Goal: Task Accomplishment & Management: Manage account settings

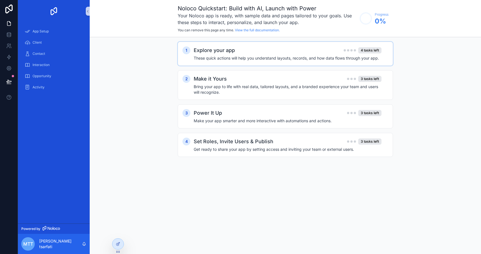
click at [326, 54] on div "Explore your app 4 tasks left These quick actions will help you understand layo…" at bounding box center [291, 54] width 194 height 15
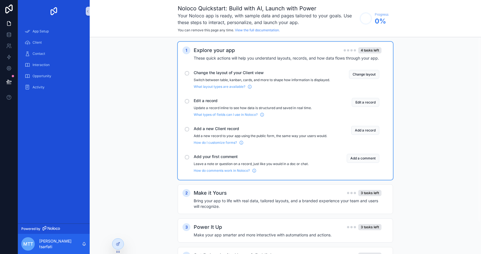
click at [241, 75] on span "Change the layout of your Client view" at bounding box center [262, 73] width 136 height 6
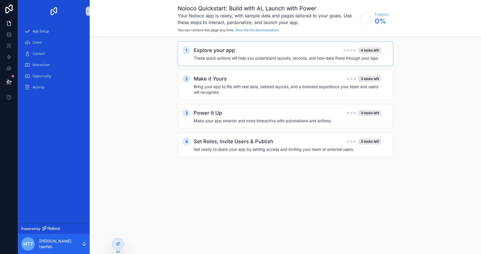
click at [246, 61] on h4 "These quick actions will help you understand layouts, records, and how data flo…" at bounding box center [288, 58] width 188 height 6
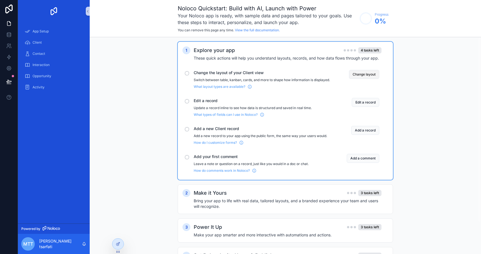
click at [370, 72] on button "Change layout" at bounding box center [364, 74] width 30 height 9
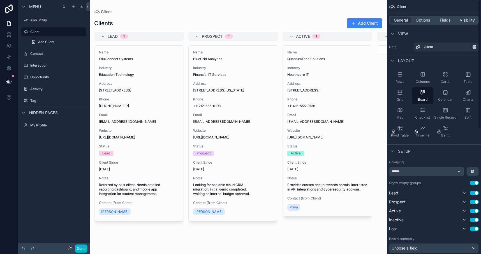
drag, startPoint x: 438, startPoint y: 4, endPoint x: 430, endPoint y: 5, distance: 7.6
click at [435, 5] on div "Client" at bounding box center [434, 6] width 94 height 13
click at [400, 72] on icon "scrollable content" at bounding box center [400, 75] width 6 height 6
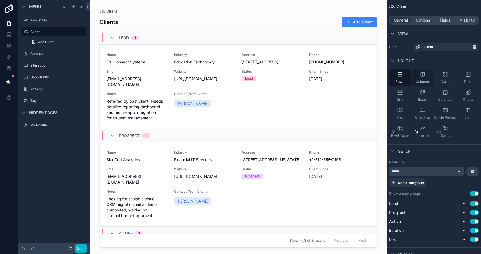
click at [423, 74] on icon "scrollable content" at bounding box center [423, 75] width 6 height 6
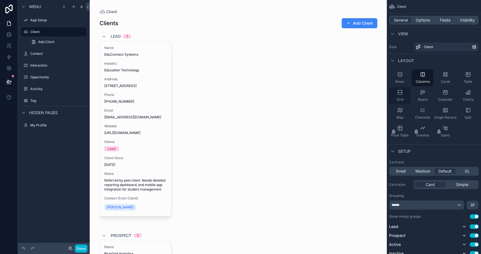
click at [400, 93] on icon "scrollable content" at bounding box center [400, 93] width 6 height 6
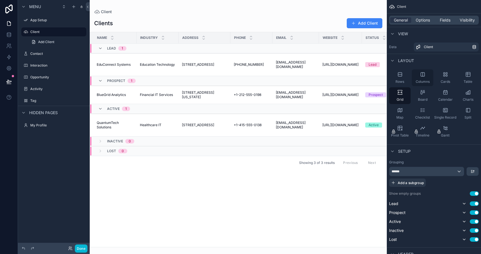
click at [421, 76] on icon "scrollable content" at bounding box center [423, 75] width 4 height 4
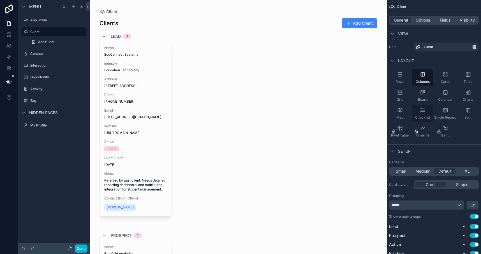
click at [425, 112] on div "Checklist" at bounding box center [423, 113] width 22 height 17
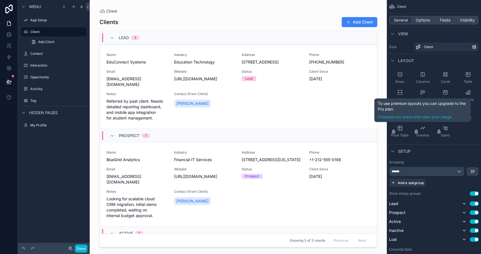
click at [417, 131] on icon "scrollable content" at bounding box center [416, 131] width 4 height 4
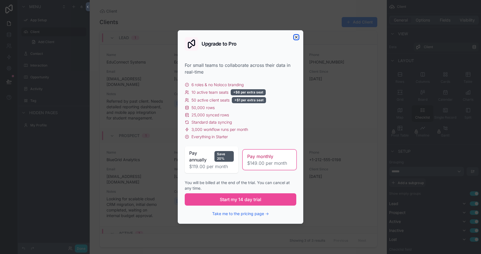
click at [297, 36] on icon "button" at bounding box center [296, 37] width 4 height 4
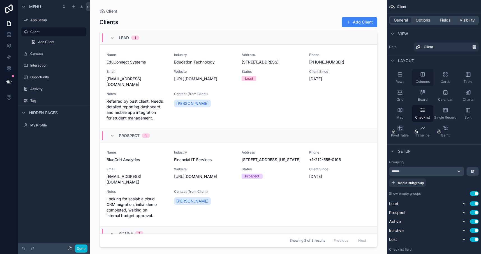
click at [424, 76] on icon "scrollable content" at bounding box center [423, 75] width 6 height 6
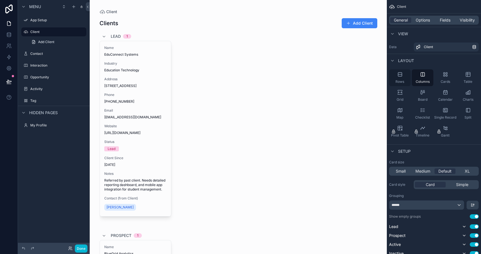
click at [400, 76] on icon "scrollable content" at bounding box center [400, 75] width 6 height 6
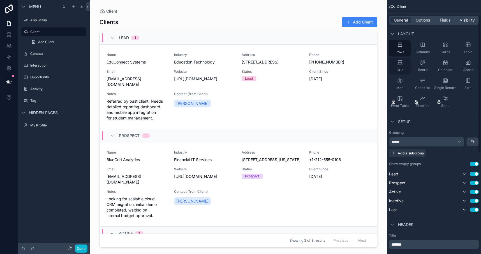
scroll to position [33, 0]
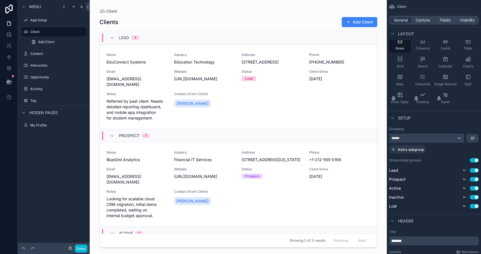
click at [409, 139] on div "******" at bounding box center [426, 138] width 75 height 9
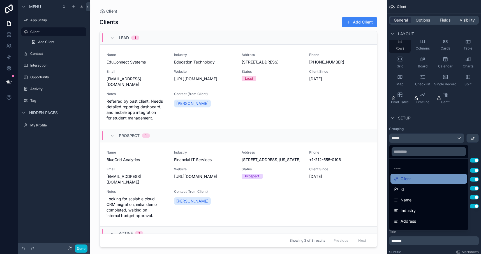
click at [408, 178] on span "Client" at bounding box center [405, 179] width 10 height 7
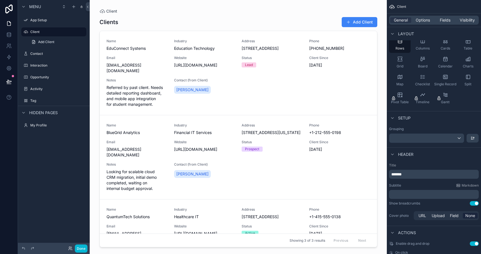
click at [410, 175] on p "*******" at bounding box center [434, 175] width 86 height 6
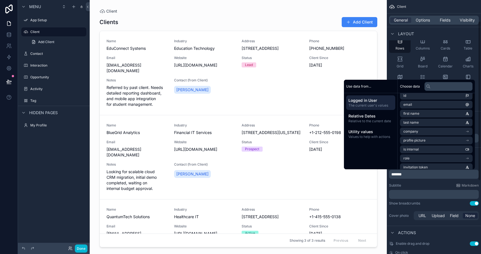
scroll to position [0, 0]
click at [415, 185] on div "Subtitle Markdown" at bounding box center [434, 186] width 90 height 4
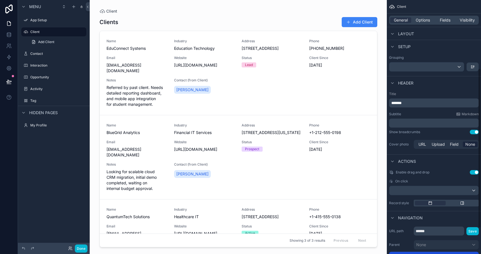
scroll to position [108, 0]
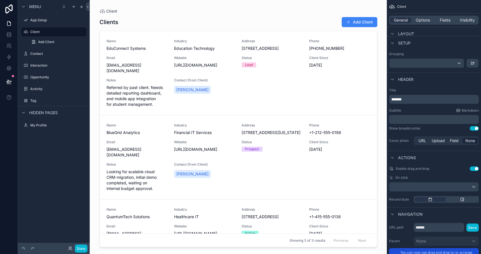
drag, startPoint x: 184, startPoint y: 128, endPoint x: 133, endPoint y: 121, distance: 51.5
click at [133, 121] on div "scrollable content" at bounding box center [238, 124] width 287 height 248
drag, startPoint x: 133, startPoint y: 121, endPoint x: 167, endPoint y: 117, distance: 33.6
click at [167, 117] on link "Name BlueGrid Analytics Industry Financial IT Services Address [STREET_ADDRESS]…" at bounding box center [238, 157] width 277 height 84
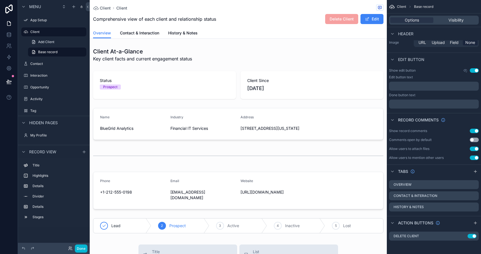
scroll to position [4, 0]
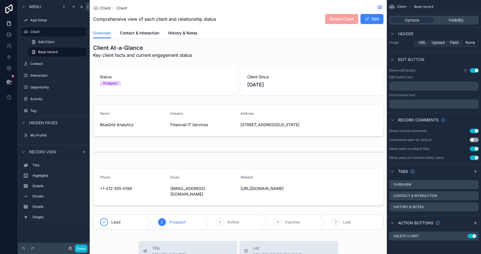
click at [120, 7] on span "Client" at bounding box center [121, 8] width 11 height 6
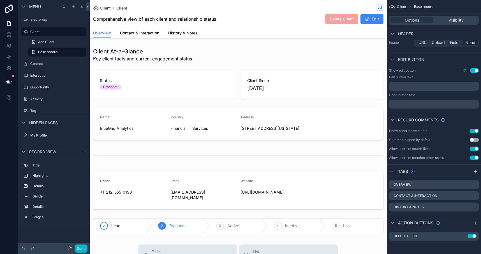
click at [107, 8] on span "Client" at bounding box center [105, 8] width 11 height 6
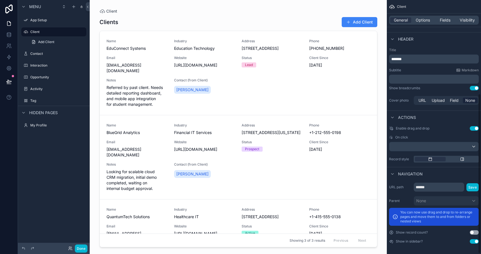
scroll to position [150, 0]
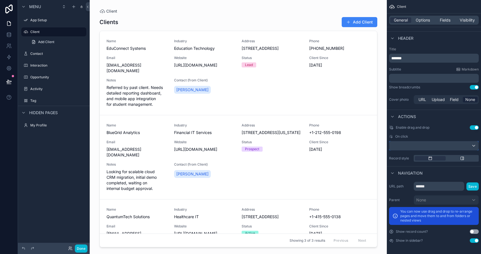
click at [453, 143] on div "scrollable content" at bounding box center [433, 145] width 89 height 9
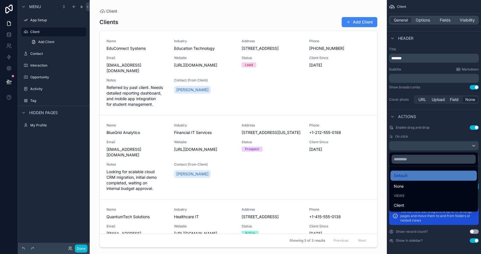
click at [447, 132] on div "scrollable content" at bounding box center [240, 127] width 481 height 254
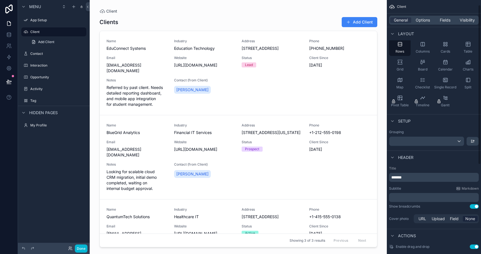
scroll to position [0, 0]
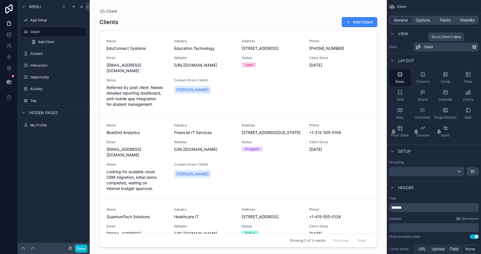
click at [435, 46] on div "Client" at bounding box center [448, 47] width 48 height 4
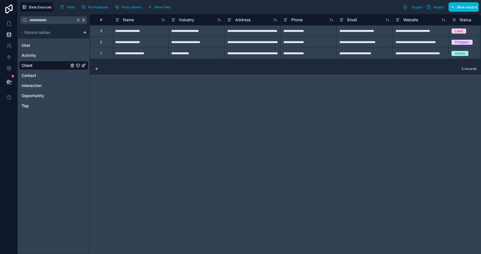
click at [33, 65] on link "Client" at bounding box center [53, 65] width 69 height 9
click at [37, 55] on link "Activity" at bounding box center [53, 55] width 69 height 9
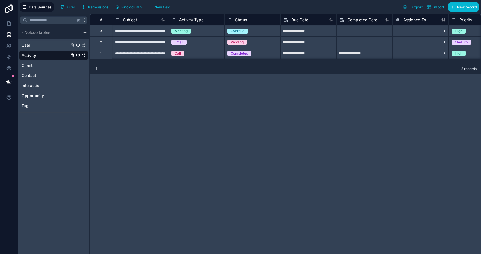
click at [36, 47] on link "User" at bounding box center [53, 45] width 69 height 9
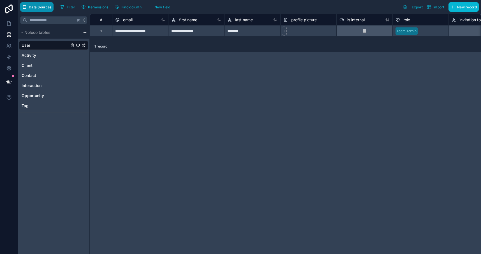
click at [44, 8] on span "Data Sources" at bounding box center [40, 7] width 23 height 4
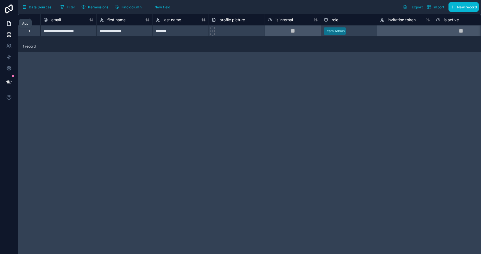
click at [10, 25] on icon at bounding box center [9, 24] width 6 height 6
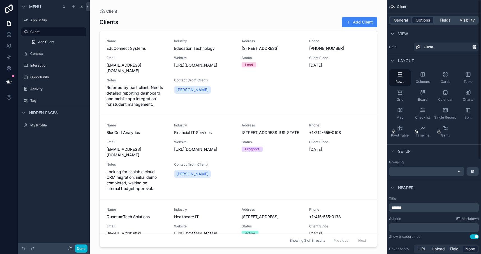
click at [423, 20] on span "Options" at bounding box center [422, 20] width 14 height 6
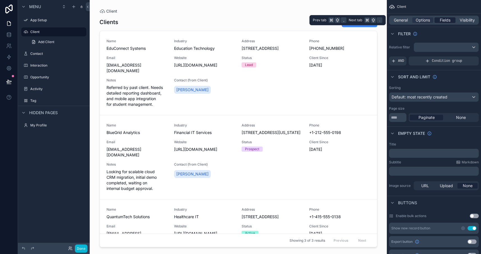
click at [438, 20] on div "Fields" at bounding box center [444, 20] width 21 height 6
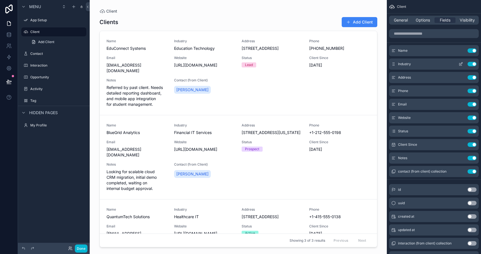
click at [469, 66] on div "Industry Use setting" at bounding box center [434, 64] width 90 height 11
click at [472, 62] on button "Use setting" at bounding box center [471, 64] width 9 height 4
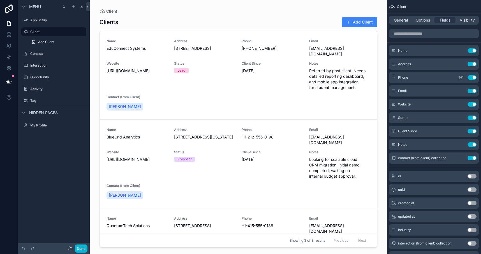
click at [472, 78] on button "Use setting" at bounding box center [471, 77] width 9 height 4
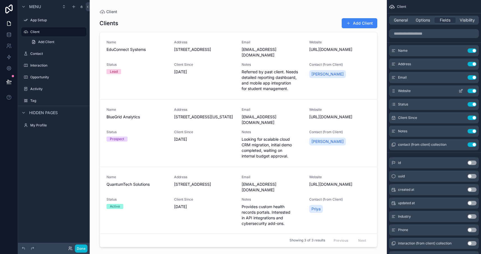
click at [471, 91] on button "Use setting" at bounding box center [471, 91] width 9 height 4
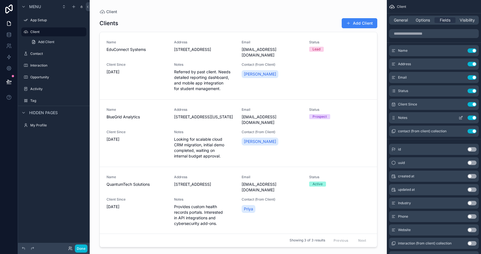
click at [469, 106] on button "Use setting" at bounding box center [471, 104] width 9 height 4
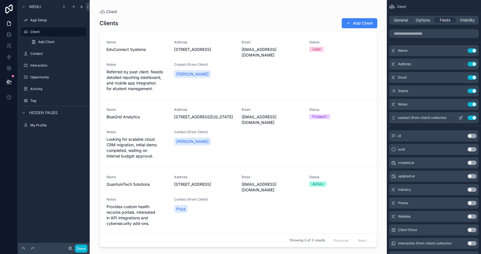
click at [472, 118] on button "Use setting" at bounding box center [471, 118] width 9 height 4
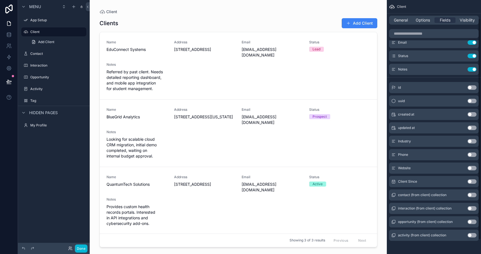
scroll to position [38, 0]
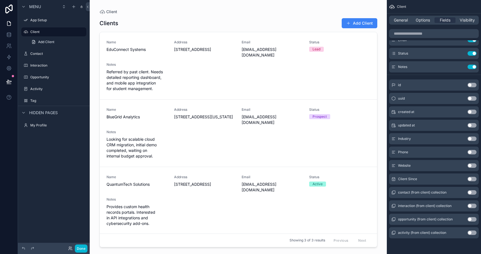
click at [407, 179] on span "Client Since" at bounding box center [407, 179] width 19 height 4
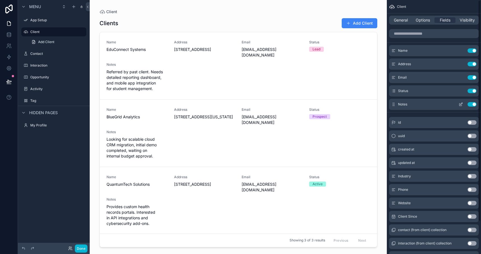
click at [469, 104] on button "Use setting" at bounding box center [471, 104] width 9 height 4
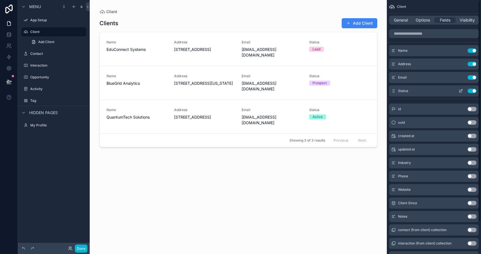
click at [470, 89] on button "Use setting" at bounding box center [471, 91] width 9 height 4
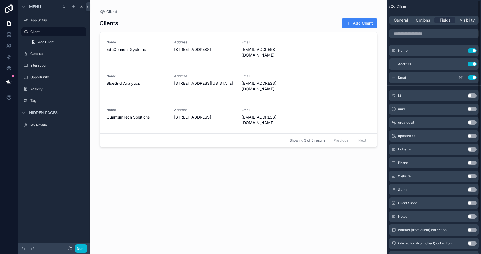
click at [471, 78] on button "Use setting" at bounding box center [471, 77] width 9 height 4
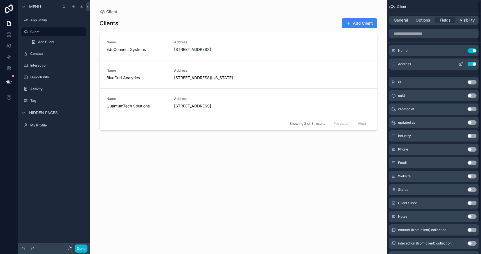
click at [470, 61] on div "Address Use setting" at bounding box center [434, 64] width 90 height 11
click at [469, 64] on button "Use setting" at bounding box center [471, 64] width 9 height 4
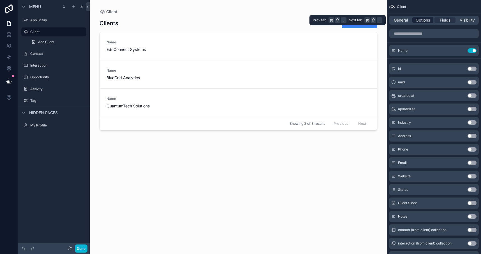
click at [426, 22] on span "Options" at bounding box center [422, 20] width 14 height 6
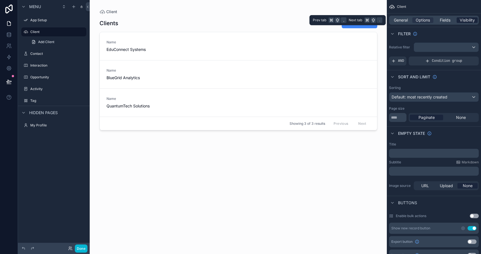
click at [462, 21] on span "Visibility" at bounding box center [466, 20] width 15 height 6
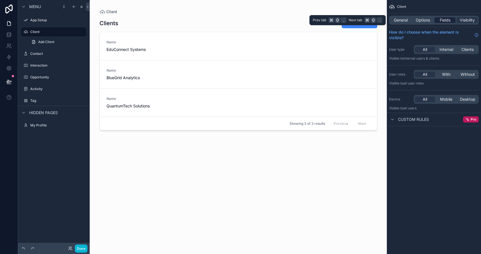
click at [443, 20] on span "Fields" at bounding box center [445, 20] width 11 height 6
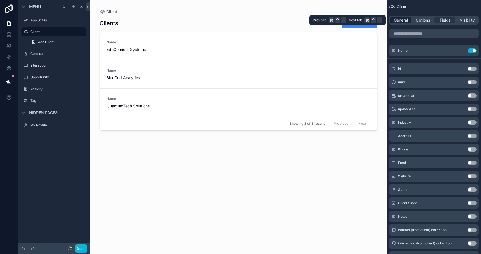
click at [405, 20] on span "General" at bounding box center [401, 20] width 14 height 6
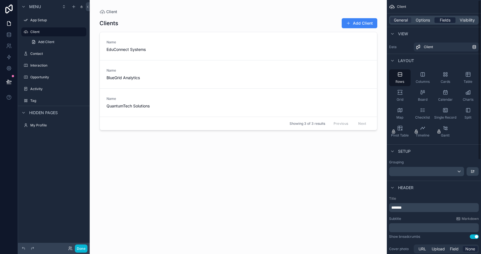
click at [442, 22] on span "Fields" at bounding box center [445, 20] width 11 height 6
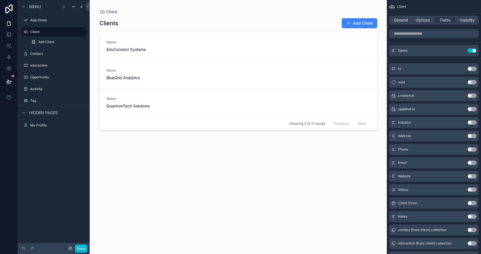
drag, startPoint x: 405, startPoint y: 123, endPoint x: 394, endPoint y: 124, distance: 11.0
click at [405, 123] on span "Industry" at bounding box center [404, 122] width 13 height 4
click at [394, 124] on icon "scrollable content" at bounding box center [393, 122] width 4 height 4
click at [404, 123] on span "Industry" at bounding box center [404, 122] width 13 height 4
click at [405, 123] on span "Industry" at bounding box center [404, 122] width 13 height 4
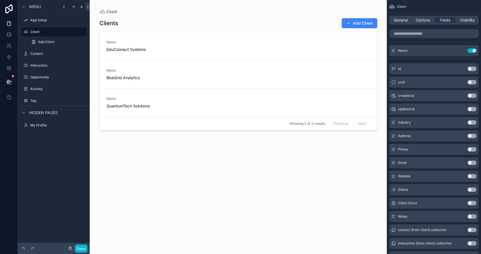
click at [470, 123] on button "Use setting" at bounding box center [471, 122] width 9 height 4
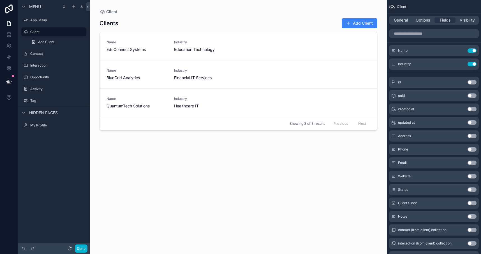
click at [391, 8] on icon "scrollable content" at bounding box center [392, 7] width 6 height 6
click at [361, 24] on button "Add Client" at bounding box center [360, 23] width 36 height 10
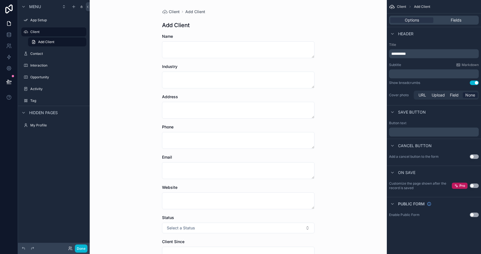
click at [409, 134] on p "﻿" at bounding box center [434, 132] width 86 height 4
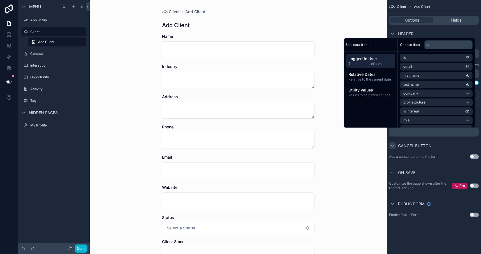
click at [394, 143] on div "scrollable content" at bounding box center [392, 146] width 7 height 7
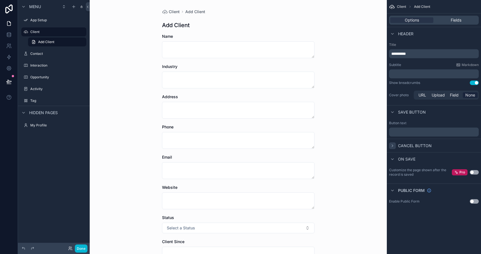
click at [393, 144] on icon "scrollable content" at bounding box center [392, 146] width 4 height 4
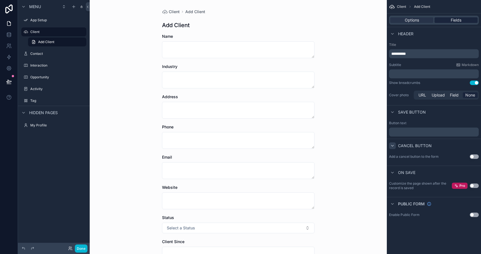
click at [452, 23] on span "Fields" at bounding box center [456, 20] width 11 height 6
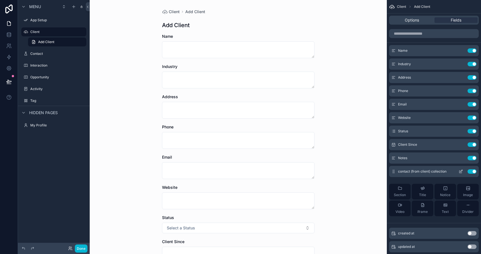
click at [470, 171] on button "Use setting" at bounding box center [471, 172] width 9 height 4
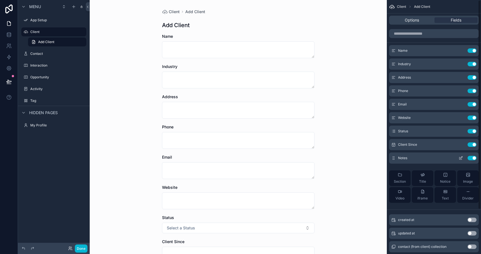
click at [470, 159] on button "Use setting" at bounding box center [471, 158] width 9 height 4
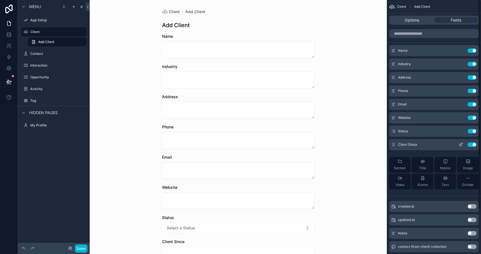
click at [473, 147] on div "Client Since Use setting" at bounding box center [434, 144] width 90 height 11
click at [471, 145] on button "Use setting" at bounding box center [471, 145] width 9 height 4
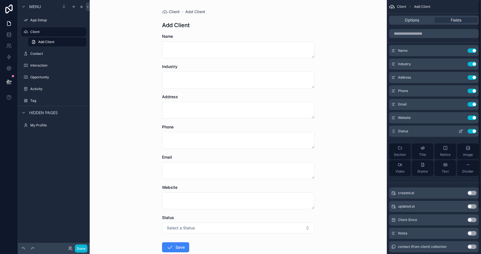
click at [472, 132] on button "Use setting" at bounding box center [471, 131] width 9 height 4
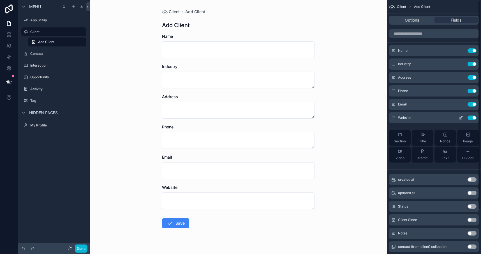
click at [471, 114] on div "Website Use setting" at bounding box center [434, 117] width 90 height 11
click at [471, 116] on button "Use setting" at bounding box center [471, 118] width 9 height 4
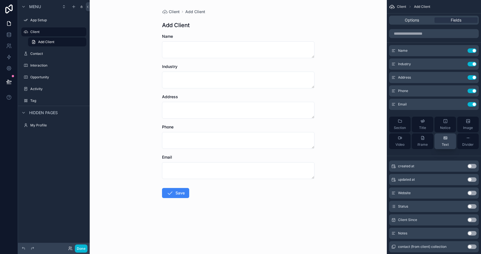
click at [443, 140] on icon "scrollable content" at bounding box center [445, 138] width 4 height 4
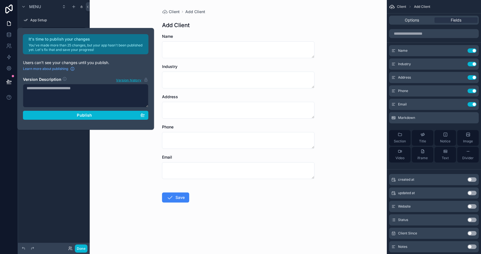
click at [99, 89] on textarea at bounding box center [86, 96] width 126 height 24
type textarea "**********"
click at [92, 115] on div "Publish" at bounding box center [86, 115] width 118 height 5
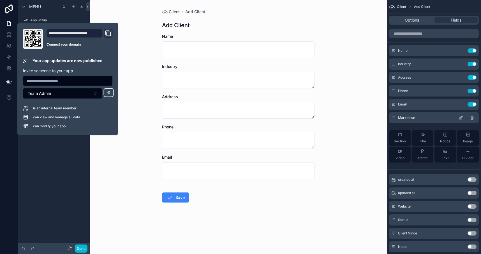
click at [399, 119] on span "Markdown" at bounding box center [406, 118] width 17 height 4
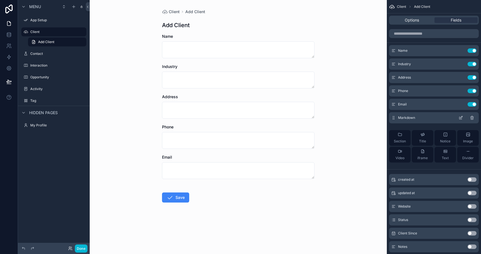
click at [409, 120] on div "Markdown" at bounding box center [434, 117] width 90 height 11
click at [399, 116] on span "Markdown" at bounding box center [406, 118] width 17 height 4
click at [447, 153] on icon "scrollable content" at bounding box center [445, 151] width 4 height 4
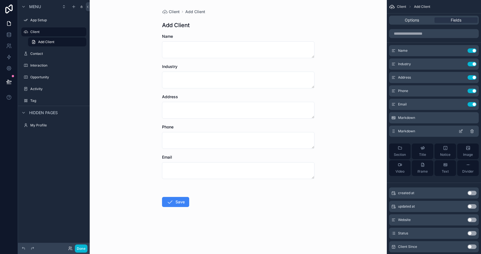
click at [406, 132] on span "Markdown" at bounding box center [406, 131] width 17 height 4
click at [399, 131] on span "Markdown" at bounding box center [406, 131] width 17 height 4
click at [466, 119] on div "Markdown" at bounding box center [434, 117] width 90 height 11
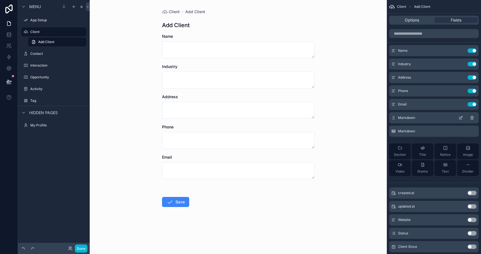
click at [471, 104] on button "Use setting" at bounding box center [471, 104] width 9 height 4
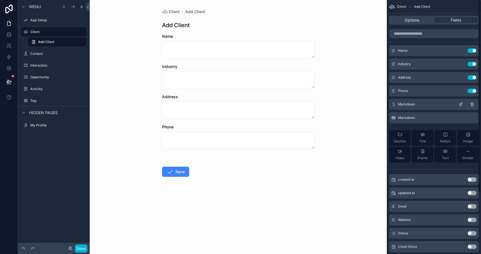
drag, startPoint x: 475, startPoint y: 91, endPoint x: 471, endPoint y: 92, distance: 3.7
click at [475, 91] on button "Use setting" at bounding box center [471, 91] width 9 height 4
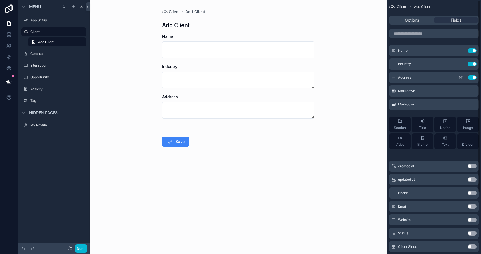
click at [472, 80] on button "Use setting" at bounding box center [471, 77] width 9 height 4
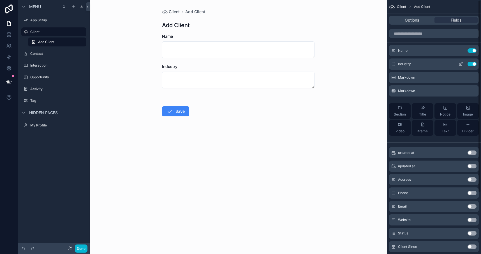
click at [471, 64] on button "Use setting" at bounding box center [471, 64] width 9 height 4
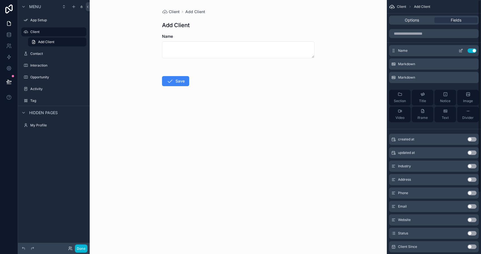
click at [473, 48] on div "Name Use setting" at bounding box center [434, 50] width 90 height 11
click at [470, 51] on button "Use setting" at bounding box center [471, 50] width 9 height 4
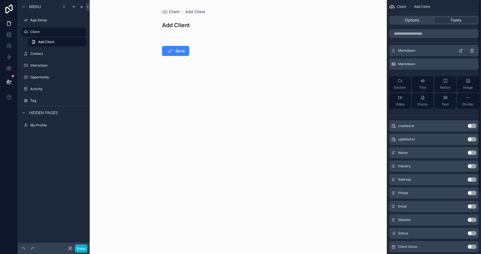
click at [470, 50] on div "Markdown" at bounding box center [434, 50] width 90 height 11
click at [424, 35] on input "scrollable content" at bounding box center [434, 33] width 90 height 9
click at [471, 154] on button "Use setting" at bounding box center [471, 153] width 9 height 4
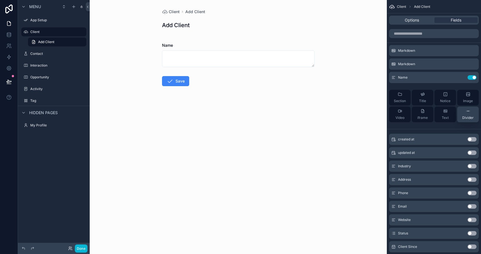
click at [469, 114] on div "Divider" at bounding box center [467, 114] width 11 height 11
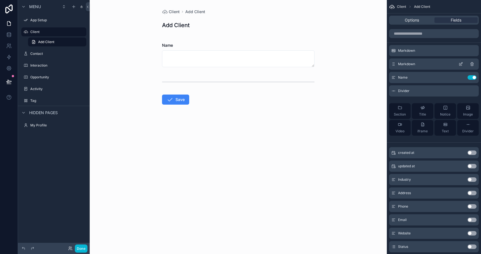
click at [399, 65] on span "Markdown" at bounding box center [406, 64] width 17 height 4
click at [448, 110] on div "Notice" at bounding box center [445, 111] width 10 height 11
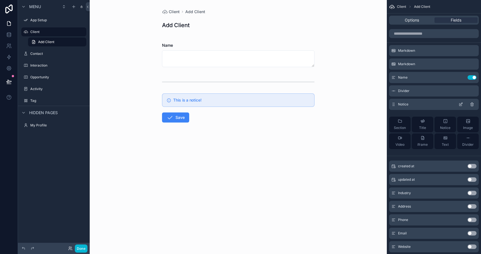
click at [404, 104] on div "Notice" at bounding box center [434, 104] width 90 height 11
click at [398, 104] on span "Notice" at bounding box center [403, 104] width 10 height 4
click at [398, 105] on span "Notice" at bounding box center [403, 104] width 10 height 4
drag, startPoint x: 395, startPoint y: 105, endPoint x: 415, endPoint y: 105, distance: 19.9
click at [398, 105] on span "Notice" at bounding box center [403, 104] width 10 height 4
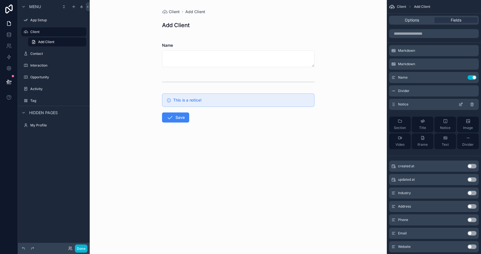
click at [471, 103] on div "Notice" at bounding box center [434, 104] width 90 height 11
drag, startPoint x: 420, startPoint y: 101, endPoint x: 362, endPoint y: 103, distance: 58.0
click at [352, 102] on div "App Setup Client Contact Interaction Opportunity Activity My Profile Powered by…" at bounding box center [285, 127] width 391 height 254
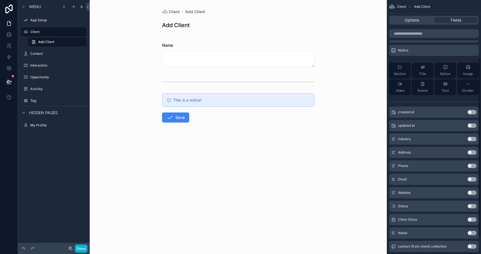
scroll to position [83, 0]
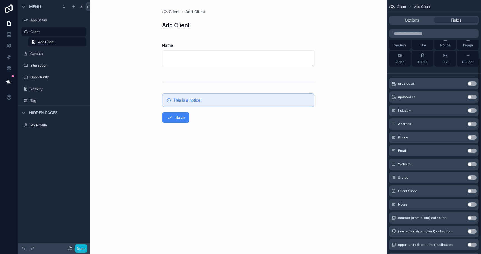
click at [247, 102] on h5 "This is a notice!" at bounding box center [241, 100] width 136 height 4
drag, startPoint x: 234, startPoint y: 103, endPoint x: 195, endPoint y: 106, distance: 39.6
click at [195, 106] on div "This is a notice!" at bounding box center [238, 100] width 152 height 13
click at [203, 70] on form "Name This is a notice! Save" at bounding box center [238, 96] width 152 height 125
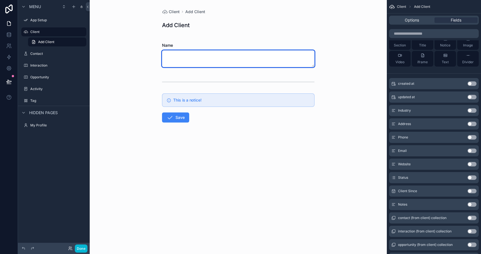
drag, startPoint x: 210, startPoint y: 62, endPoint x: 235, endPoint y: 57, distance: 25.1
click at [210, 62] on textarea "scrollable content" at bounding box center [238, 58] width 152 height 17
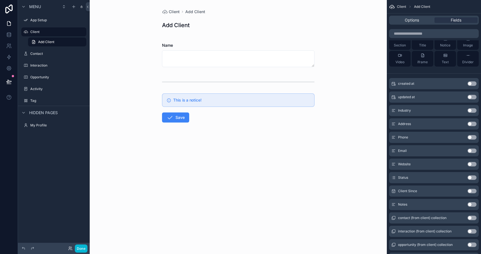
click at [298, 84] on div "scrollable content" at bounding box center [238, 82] width 152 height 14
click at [291, 98] on h5 "This is a notice!" at bounding box center [241, 100] width 136 height 4
click at [313, 67] on form "Name This is a notice! Save" at bounding box center [238, 96] width 152 height 125
click at [313, 66] on textarea "scrollable content" at bounding box center [238, 58] width 152 height 17
click at [348, 75] on div "Client Add Client Add Client Name This is a notice! Save" at bounding box center [238, 127] width 297 height 254
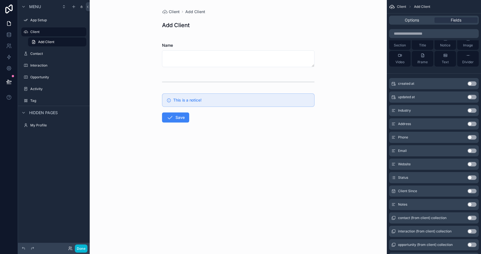
click at [320, 94] on div "Client Add Client Add Client Name This is a notice! Save" at bounding box center [238, 127] width 297 height 254
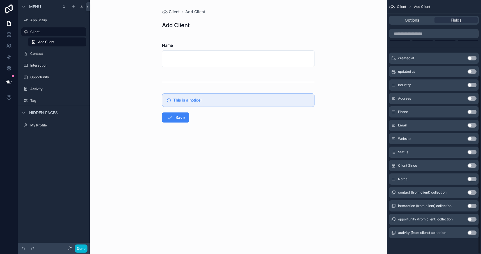
scroll to position [0, 0]
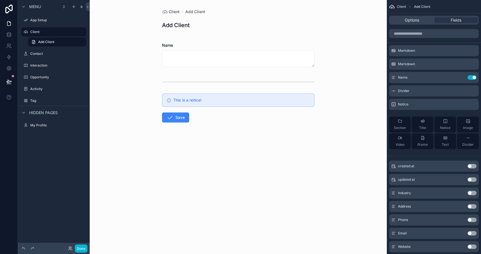
click at [401, 6] on span "Client" at bounding box center [401, 6] width 9 height 4
click at [426, 8] on span "Add Client" at bounding box center [422, 6] width 16 height 4
click at [410, 18] on span "Options" at bounding box center [412, 20] width 14 height 6
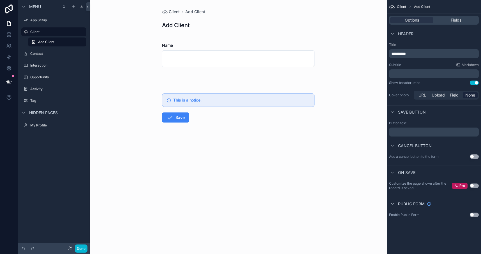
click at [472, 157] on button "Use setting" at bounding box center [474, 157] width 9 height 4
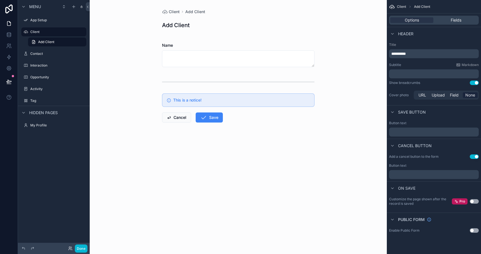
click at [472, 156] on button "Use setting" at bounding box center [474, 157] width 9 height 4
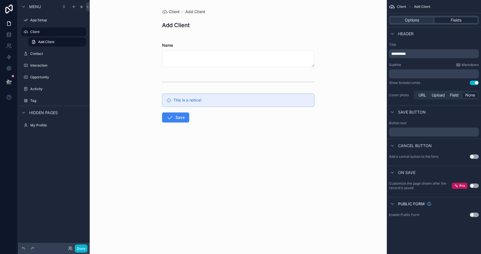
click at [445, 18] on div "Fields" at bounding box center [455, 20] width 43 height 6
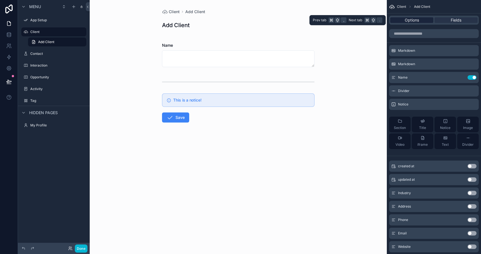
click at [417, 22] on span "Options" at bounding box center [412, 20] width 14 height 6
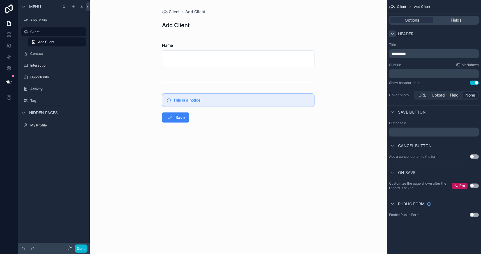
click at [393, 34] on icon "scrollable content" at bounding box center [392, 34] width 4 height 4
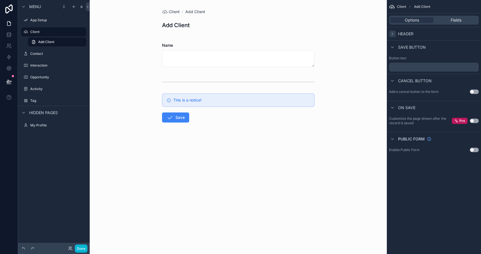
click at [393, 34] on icon "scrollable content" at bounding box center [392, 34] width 4 height 4
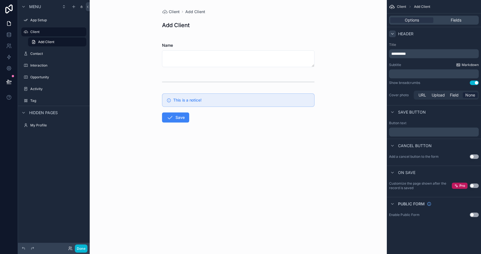
click at [468, 65] on span "Markdown" at bounding box center [469, 65] width 17 height 4
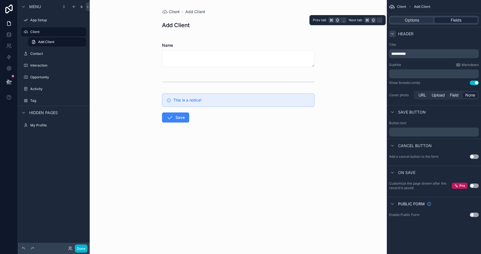
click at [456, 22] on span "Fields" at bounding box center [456, 20] width 11 height 6
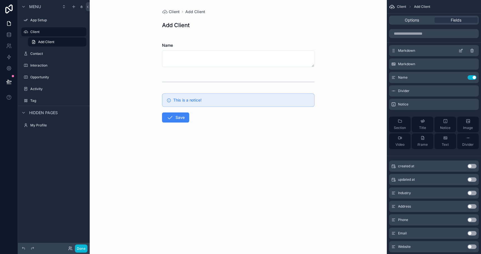
click at [410, 51] on div "Markdown" at bounding box center [434, 50] width 90 height 11
click at [398, 51] on span "Markdown" at bounding box center [406, 50] width 17 height 4
click at [404, 8] on span "Client" at bounding box center [401, 6] width 9 height 4
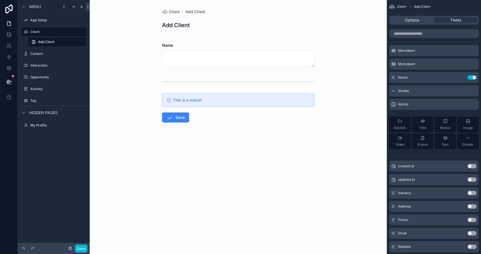
click at [404, 8] on span "Client" at bounding box center [401, 6] width 9 height 4
click at [416, 19] on span "Options" at bounding box center [412, 20] width 14 height 6
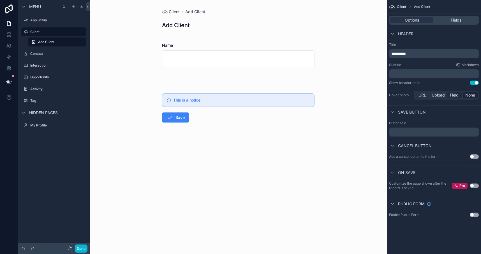
click at [459, 96] on div "Field" at bounding box center [454, 95] width 15 height 6
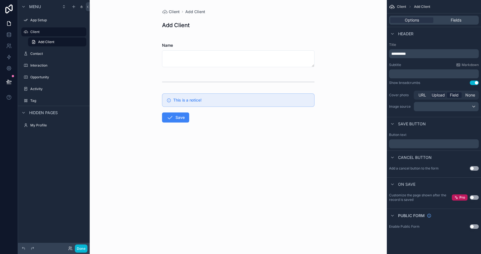
click at [444, 96] on span "Upload" at bounding box center [437, 95] width 13 height 6
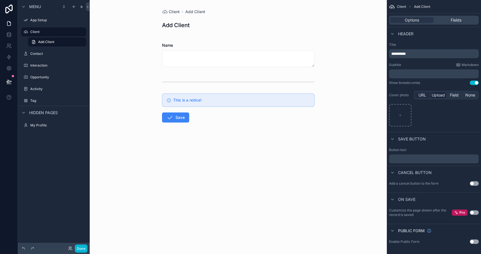
click at [424, 96] on span "URL" at bounding box center [422, 95] width 8 height 6
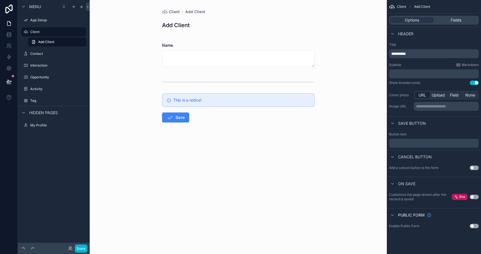
click at [400, 94] on label "Cover photo" at bounding box center [400, 95] width 22 height 4
click at [410, 80] on div "**********" at bounding box center [434, 77] width 94 height 74
click at [392, 33] on icon "scrollable content" at bounding box center [392, 34] width 4 height 4
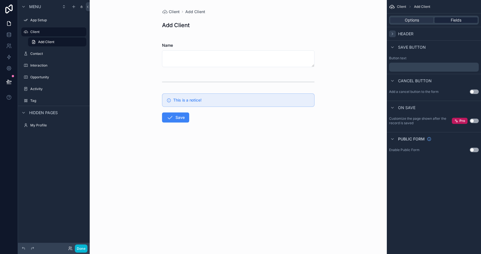
click at [446, 21] on div "Fields" at bounding box center [455, 20] width 43 height 6
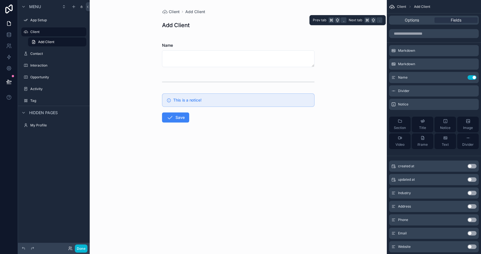
click at [357, 19] on span "Next tab" at bounding box center [355, 20] width 13 height 4
click at [372, 21] on icon at bounding box center [373, 20] width 4 height 4
click at [338, 23] on span at bounding box center [338, 20] width 6 height 6
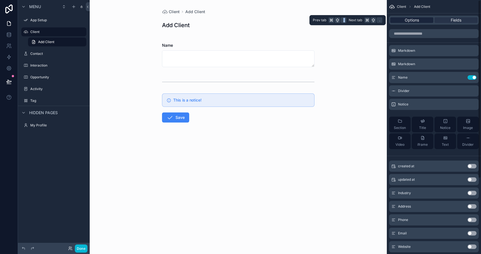
click at [398, 20] on div "Options" at bounding box center [411, 20] width 43 height 6
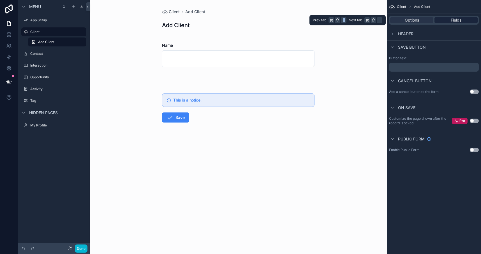
click at [448, 19] on div "Fields" at bounding box center [455, 20] width 43 height 6
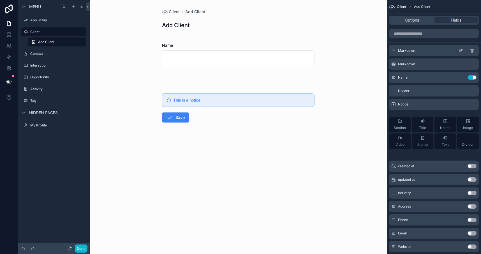
click at [412, 48] on div "Markdown" at bounding box center [434, 50] width 90 height 11
click at [418, 143] on span "iframe" at bounding box center [422, 145] width 10 height 4
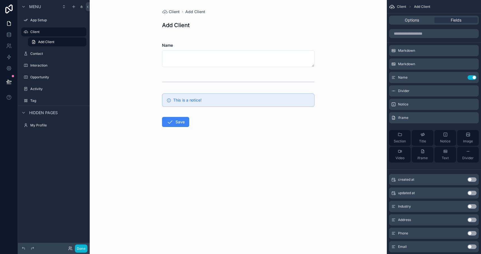
drag, startPoint x: 284, startPoint y: 77, endPoint x: 287, endPoint y: 89, distance: 12.9
click at [287, 89] on form "Name This is a notice! Save" at bounding box center [238, 98] width 152 height 129
drag, startPoint x: 287, startPoint y: 89, endPoint x: 287, endPoint y: 102, distance: 12.6
click at [287, 100] on form "Name This is a notice! Save" at bounding box center [238, 98] width 152 height 129
click at [437, 164] on div "Section Title Notice Image Video iframe Text Divider" at bounding box center [434, 146] width 90 height 41
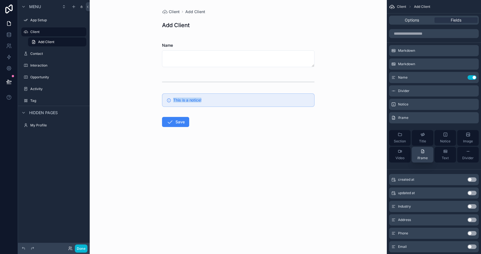
click at [424, 158] on span "iframe" at bounding box center [422, 158] width 10 height 4
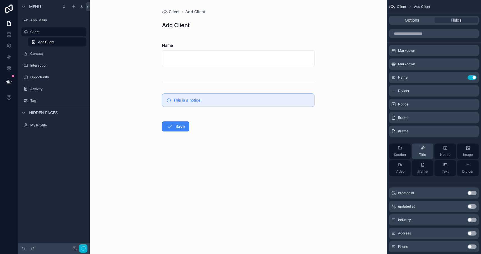
click at [424, 156] on span "Title" at bounding box center [422, 155] width 7 height 4
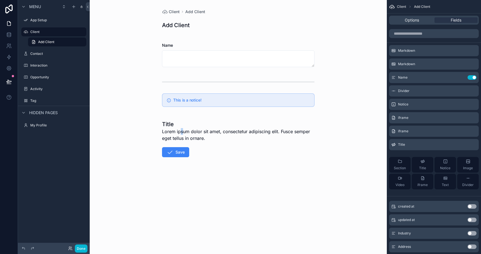
drag, startPoint x: 181, startPoint y: 132, endPoint x: 189, endPoint y: 134, distance: 7.5
click at [186, 134] on span "Lorem ipsum dolor sit amet, consectetur adipiscing elit. Fusce semper eget tell…" at bounding box center [238, 134] width 152 height 13
click at [201, 130] on span "Lorem ipsum dolor sit amet, consectetur adipiscing elit. Fusce semper eget tell…" at bounding box center [238, 134] width 152 height 13
click at [416, 51] on div "Markdown" at bounding box center [434, 50] width 90 height 11
click at [419, 147] on div "Title" at bounding box center [434, 144] width 90 height 11
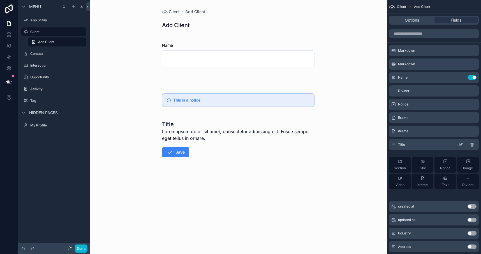
click at [419, 147] on div "Title" at bounding box center [434, 144] width 90 height 11
click at [392, 148] on div "Title" at bounding box center [434, 144] width 90 height 11
click at [398, 147] on span "Title" at bounding box center [401, 145] width 7 height 4
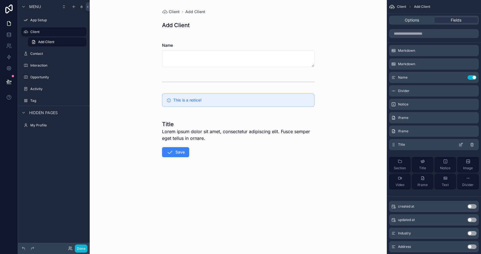
click at [398, 147] on span "Title" at bounding box center [401, 145] width 7 height 4
click at [398, 146] on span "Title" at bounding box center [401, 145] width 7 height 4
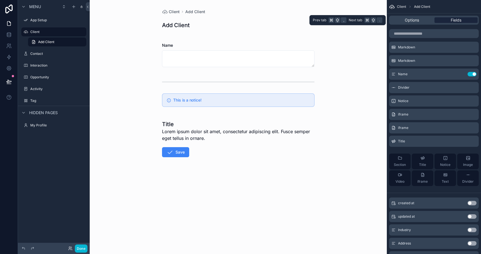
click at [451, 20] on span "Fields" at bounding box center [456, 20] width 11 height 6
click at [398, 2] on div "Client Add Client" at bounding box center [434, 6] width 94 height 13
click at [399, 4] on span "Client" at bounding box center [401, 6] width 9 height 4
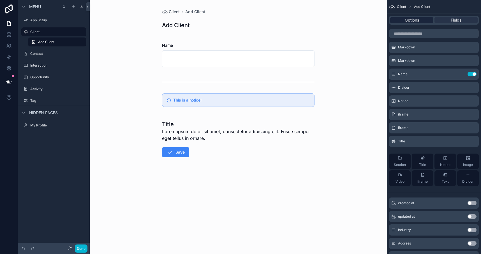
drag, startPoint x: 419, startPoint y: 7, endPoint x: 412, endPoint y: 18, distance: 13.8
click at [419, 7] on span "Add Client" at bounding box center [422, 6] width 16 height 4
click at [411, 22] on span "Options" at bounding box center [412, 20] width 14 height 6
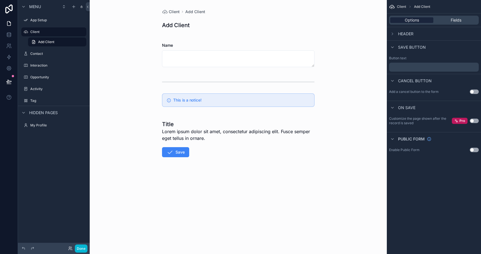
scroll to position [0, 0]
click at [273, 132] on span "Lorem ipsum dolor sit amet, consectetur adipiscing elit. Fusce semper eget tell…" at bounding box center [238, 134] width 152 height 13
click at [273, 138] on span "Lorem ipsum dolor sit amet, consectetur adipiscing elit. Fusce semper eget tell…" at bounding box center [238, 134] width 152 height 13
drag, startPoint x: 249, startPoint y: 133, endPoint x: 234, endPoint y: 120, distance: 19.8
click at [243, 132] on span "Lorem ipsum dolor sit amet, consectetur adipiscing elit. Fusce semper eget tell…" at bounding box center [238, 134] width 152 height 13
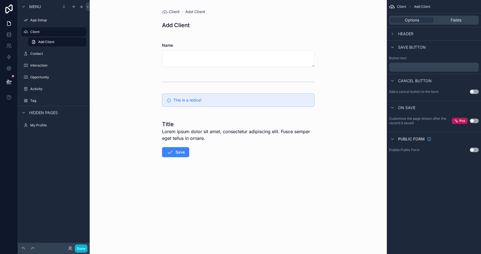
drag, startPoint x: 216, startPoint y: 82, endPoint x: 211, endPoint y: 60, distance: 23.0
click at [215, 78] on form "Name This is a notice! Title Lorem ipsum dolor sit amet, consectetur adipiscing…" at bounding box center [238, 114] width 152 height 160
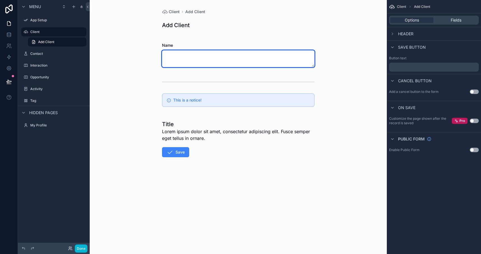
click at [211, 59] on textarea "scrollable content" at bounding box center [238, 58] width 152 height 17
click at [209, 58] on textarea "scrollable content" at bounding box center [238, 58] width 152 height 17
drag, startPoint x: 207, startPoint y: 61, endPoint x: 205, endPoint y: 69, distance: 8.6
click at [205, 67] on textarea "scrollable content" at bounding box center [238, 58] width 152 height 17
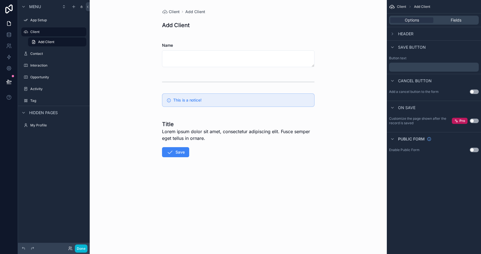
click at [205, 74] on form "Name This is a notice! Title Lorem ipsum dolor sit amet, consectetur adipiscing…" at bounding box center [238, 114] width 152 height 160
click at [204, 75] on form "Name This is a notice! Title Lorem ipsum dolor sit amet, consectetur adipiscing…" at bounding box center [238, 114] width 152 height 160
click at [204, 75] on div "scrollable content" at bounding box center [238, 82] width 152 height 14
click at [186, 28] on h1 "Add Client" at bounding box center [176, 25] width 28 height 8
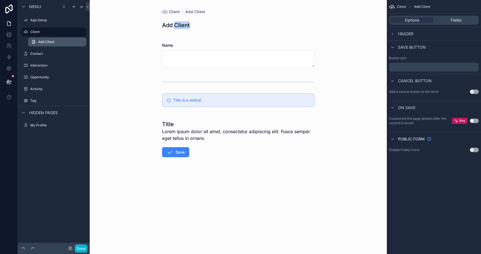
click at [52, 44] on span "Add Client" at bounding box center [46, 42] width 16 height 4
click at [39, 32] on label "Client" at bounding box center [52, 32] width 45 height 4
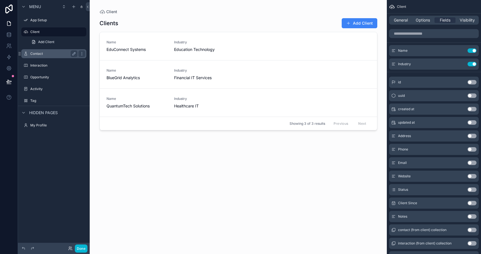
click at [43, 55] on label "Contact" at bounding box center [52, 54] width 45 height 4
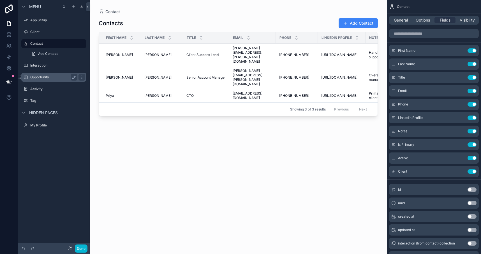
click at [41, 80] on div "Opportunity" at bounding box center [53, 77] width 63 height 9
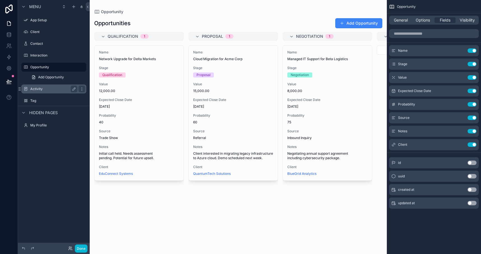
click at [52, 90] on label "Activity" at bounding box center [52, 89] width 45 height 4
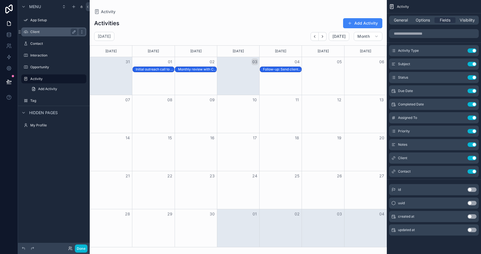
click at [51, 33] on label "Client" at bounding box center [52, 32] width 45 height 4
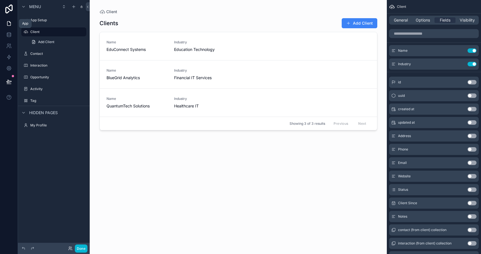
click at [8, 24] on icon at bounding box center [9, 24] width 6 height 6
click at [9, 34] on icon at bounding box center [9, 33] width 4 height 1
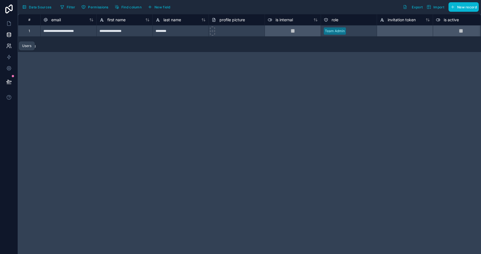
click at [13, 43] on link at bounding box center [9, 45] width 18 height 11
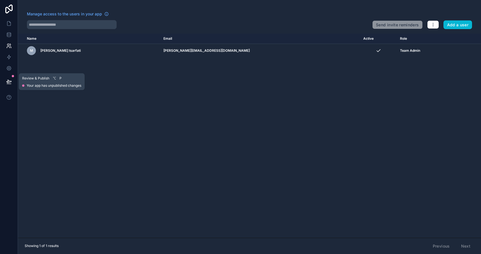
click at [11, 79] on icon at bounding box center [9, 82] width 6 height 6
drag, startPoint x: 171, startPoint y: 113, endPoint x: 126, endPoint y: 106, distance: 45.3
click at [169, 113] on div "Name Email Active Role [DOMAIN_NAME] m [PERSON_NAME] tsarfati [EMAIL_ADDRESS][D…" at bounding box center [249, 136] width 463 height 205
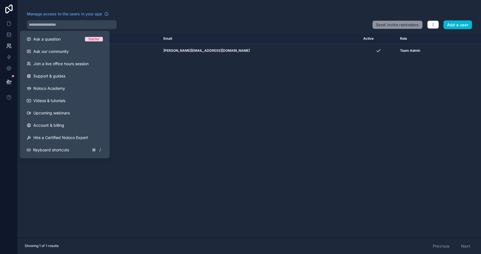
drag, startPoint x: 179, startPoint y: 175, endPoint x: 162, endPoint y: 164, distance: 20.4
click at [178, 175] on div "Name Email Active Role [DOMAIN_NAME] m [PERSON_NAME] tsarfati [EMAIL_ADDRESS][D…" at bounding box center [249, 136] width 463 height 205
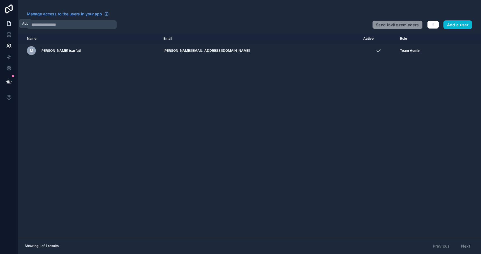
click at [10, 24] on icon at bounding box center [9, 24] width 6 height 6
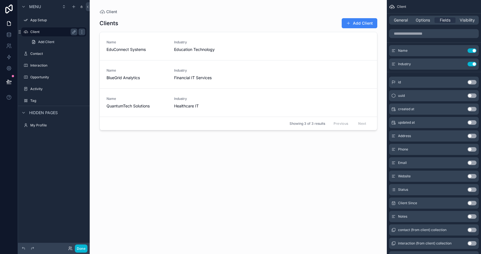
click at [48, 29] on div "Client" at bounding box center [53, 32] width 47 height 7
click at [63, 45] on link "Add Client" at bounding box center [57, 42] width 58 height 9
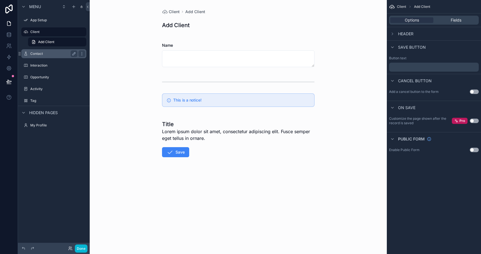
click at [57, 54] on label "Contact" at bounding box center [52, 54] width 45 height 4
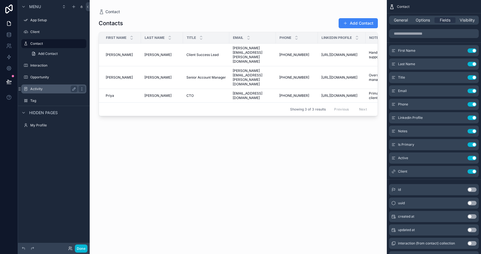
click at [56, 90] on label "Activity" at bounding box center [52, 89] width 45 height 4
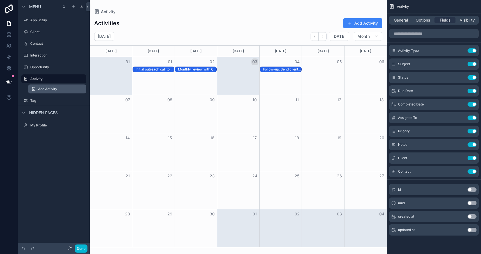
click at [68, 89] on link "Add Activity" at bounding box center [57, 89] width 58 height 9
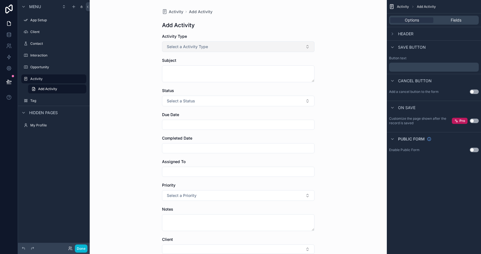
click at [187, 43] on button "Select a Activity Type" at bounding box center [238, 46] width 152 height 11
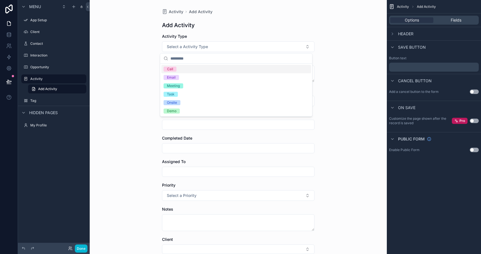
click at [106, 53] on div "Activity Add Activity Add Activity Activity Type Select a Activity Type Subject…" at bounding box center [238, 127] width 297 height 254
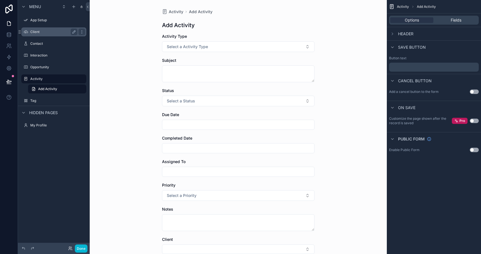
click at [41, 33] on label "Client" at bounding box center [52, 32] width 45 height 4
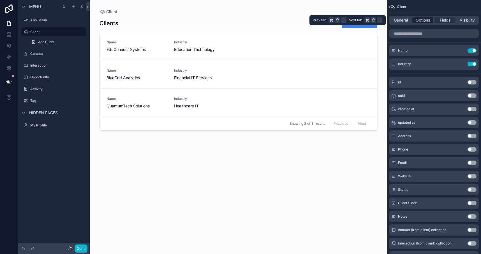
click at [426, 19] on span "Options" at bounding box center [422, 20] width 14 height 6
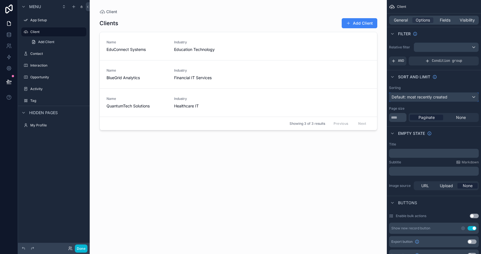
click at [447, 97] on span "Default: most recently created" at bounding box center [419, 97] width 56 height 5
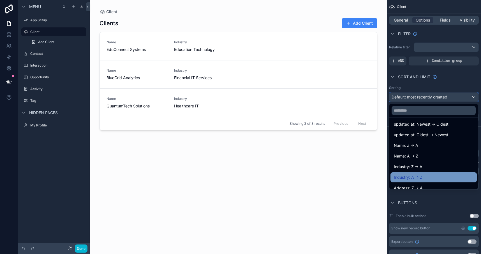
scroll to position [57, 0]
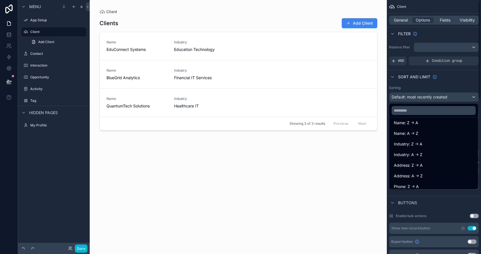
click at [458, 80] on div "scrollable content" at bounding box center [240, 127] width 481 height 254
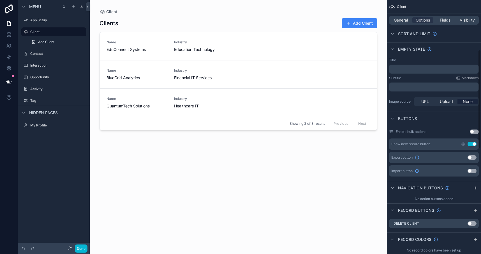
scroll to position [128, 0]
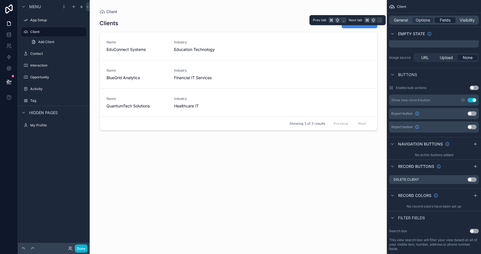
click at [448, 22] on span "Fields" at bounding box center [445, 20] width 11 height 6
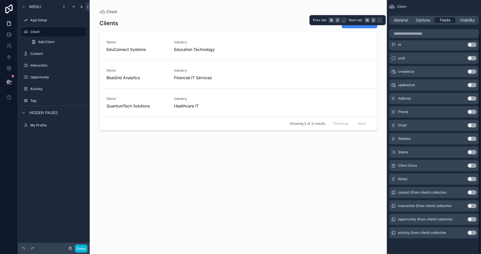
scroll to position [38, 0]
click at [426, 23] on span "Options" at bounding box center [422, 20] width 14 height 6
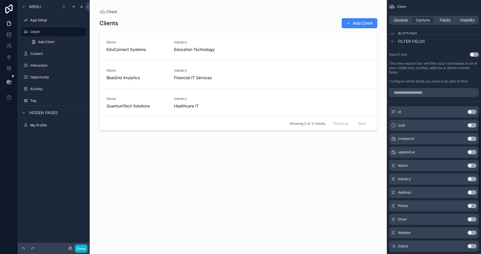
scroll to position [399, 0]
